Goal: Task Accomplishment & Management: Manage account settings

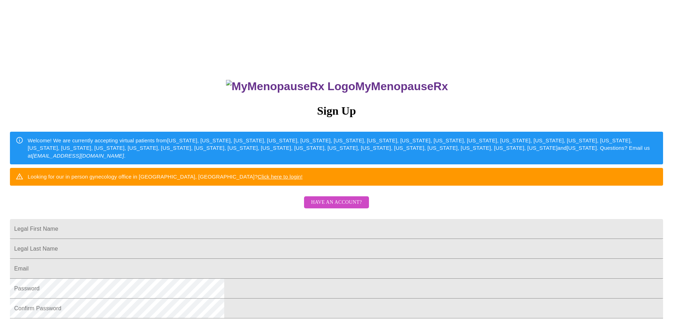
click at [353, 207] on span "Have an account?" at bounding box center [336, 202] width 51 height 9
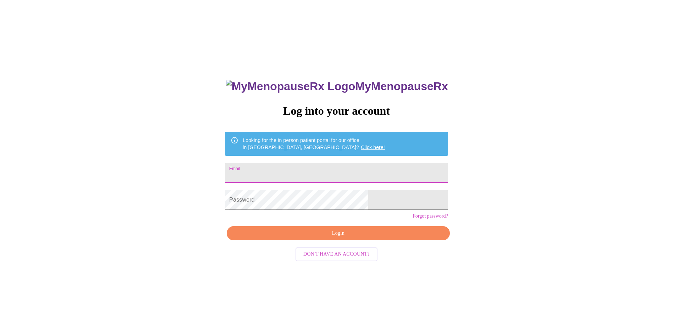
click at [287, 170] on input "Email" at bounding box center [336, 173] width 223 height 20
type input "[EMAIL_ADDRESS][DOMAIN_NAME]"
click at [332, 238] on span "Login" at bounding box center [338, 233] width 206 height 9
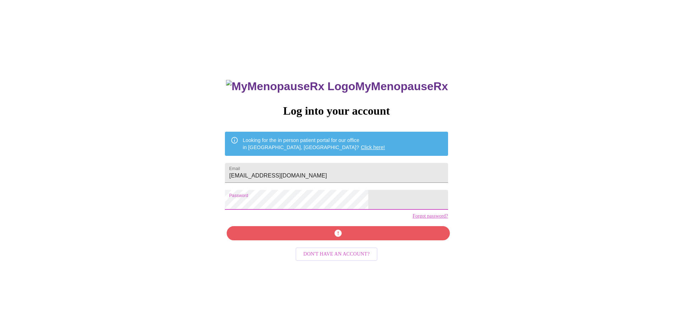
click at [329, 224] on div "MyMenopauseRx Log into your account Looking for the in person patient portal fo…" at bounding box center [336, 232] width 237 height 328
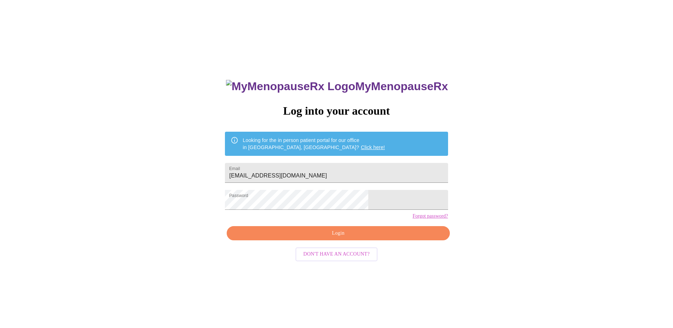
click at [328, 238] on span "Login" at bounding box center [338, 233] width 206 height 9
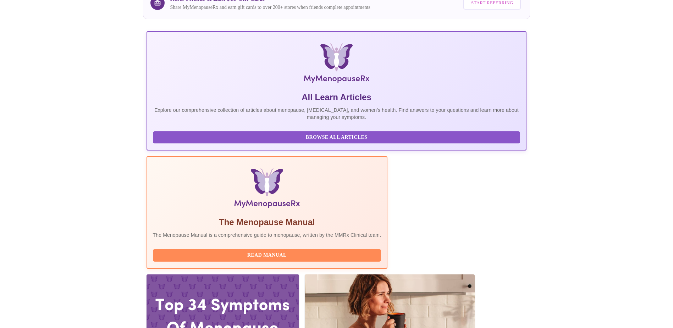
scroll to position [106, 0]
